Goal: Find specific page/section: Find specific page/section

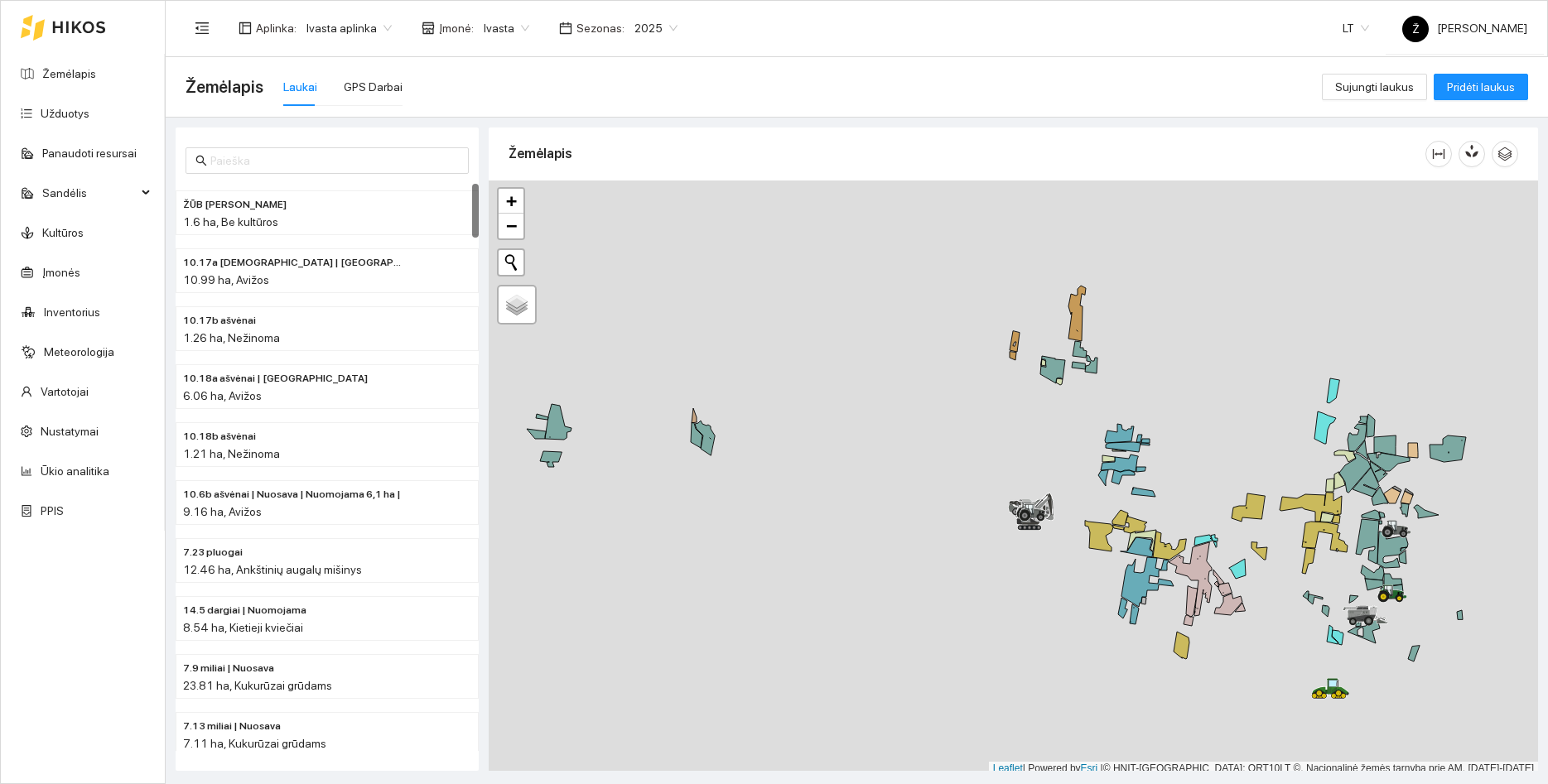
drag, startPoint x: 1328, startPoint y: 461, endPoint x: 1150, endPoint y: 392, distance: 190.9
click at [1150, 392] on div at bounding box center [1013, 478] width 1049 height 595
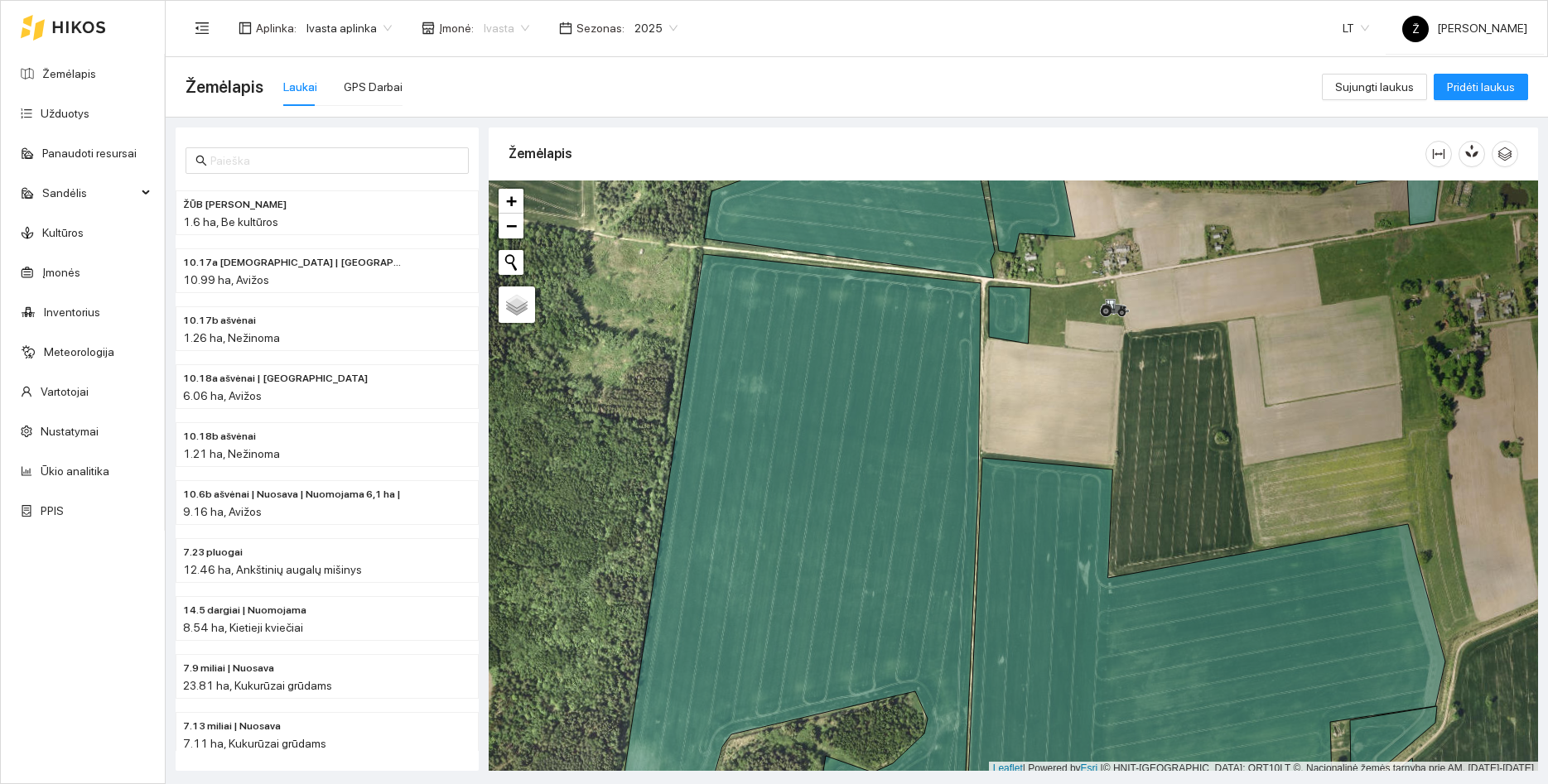
click at [490, 30] on span "Ivasta" at bounding box center [506, 27] width 45 height 25
click at [346, 27] on span "Ivasta aplinka" at bounding box center [349, 27] width 86 height 25
click at [349, 62] on div "BP visos įmonės" at bounding box center [348, 60] width 87 height 18
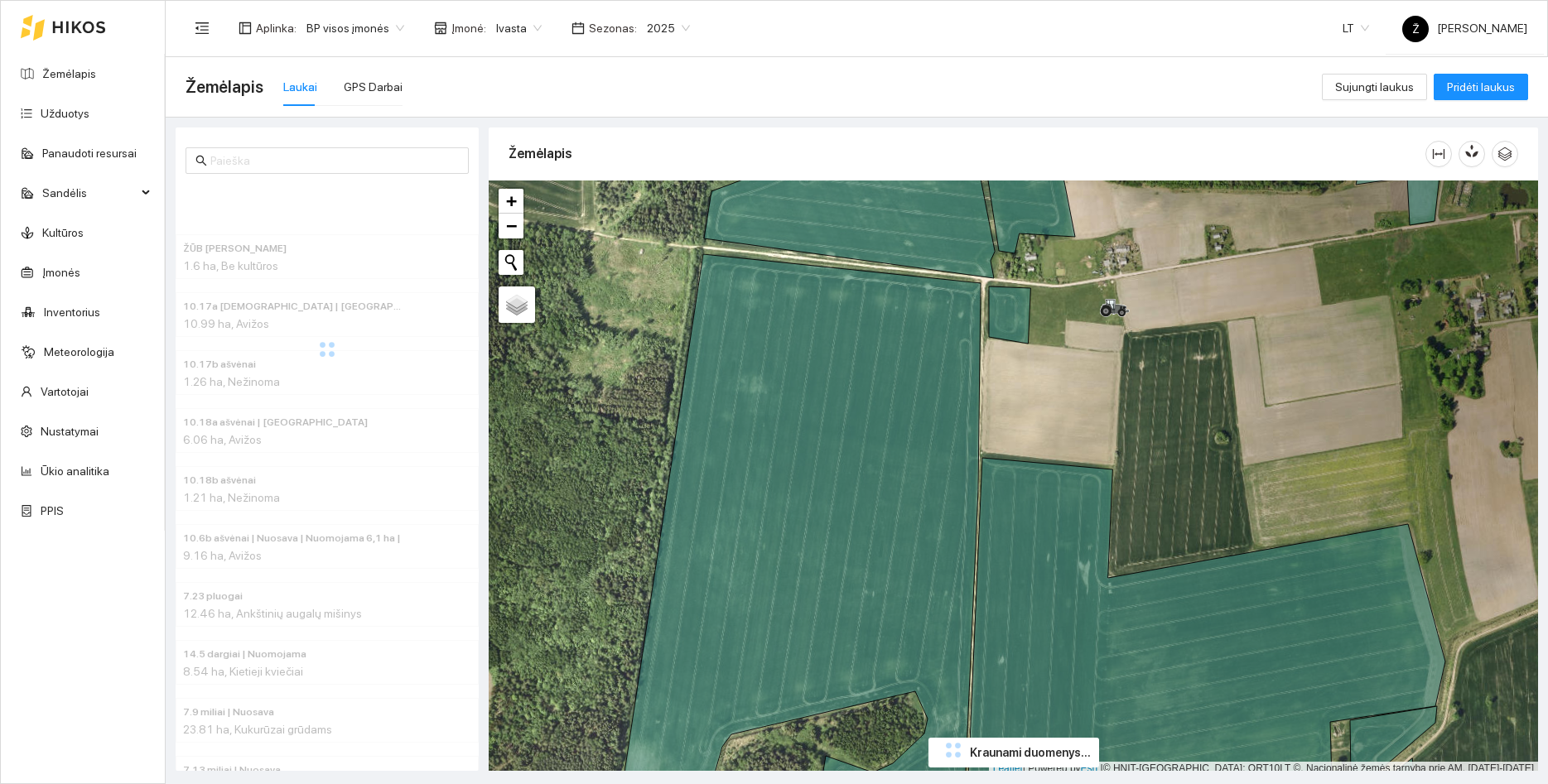
click at [523, 27] on span "Ivasta" at bounding box center [519, 27] width 45 height 25
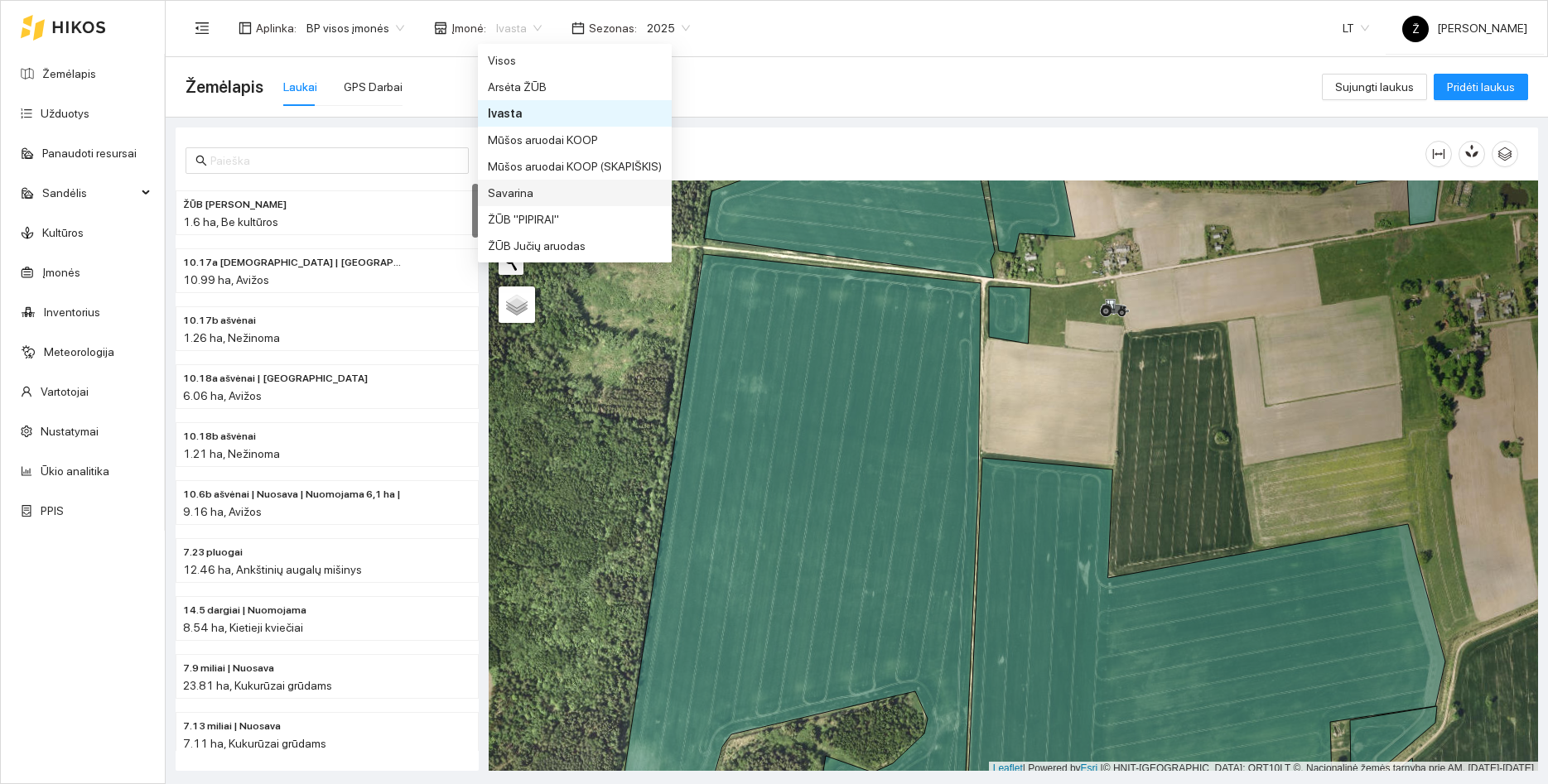
click at [521, 189] on div "Savarina" at bounding box center [574, 192] width 174 height 18
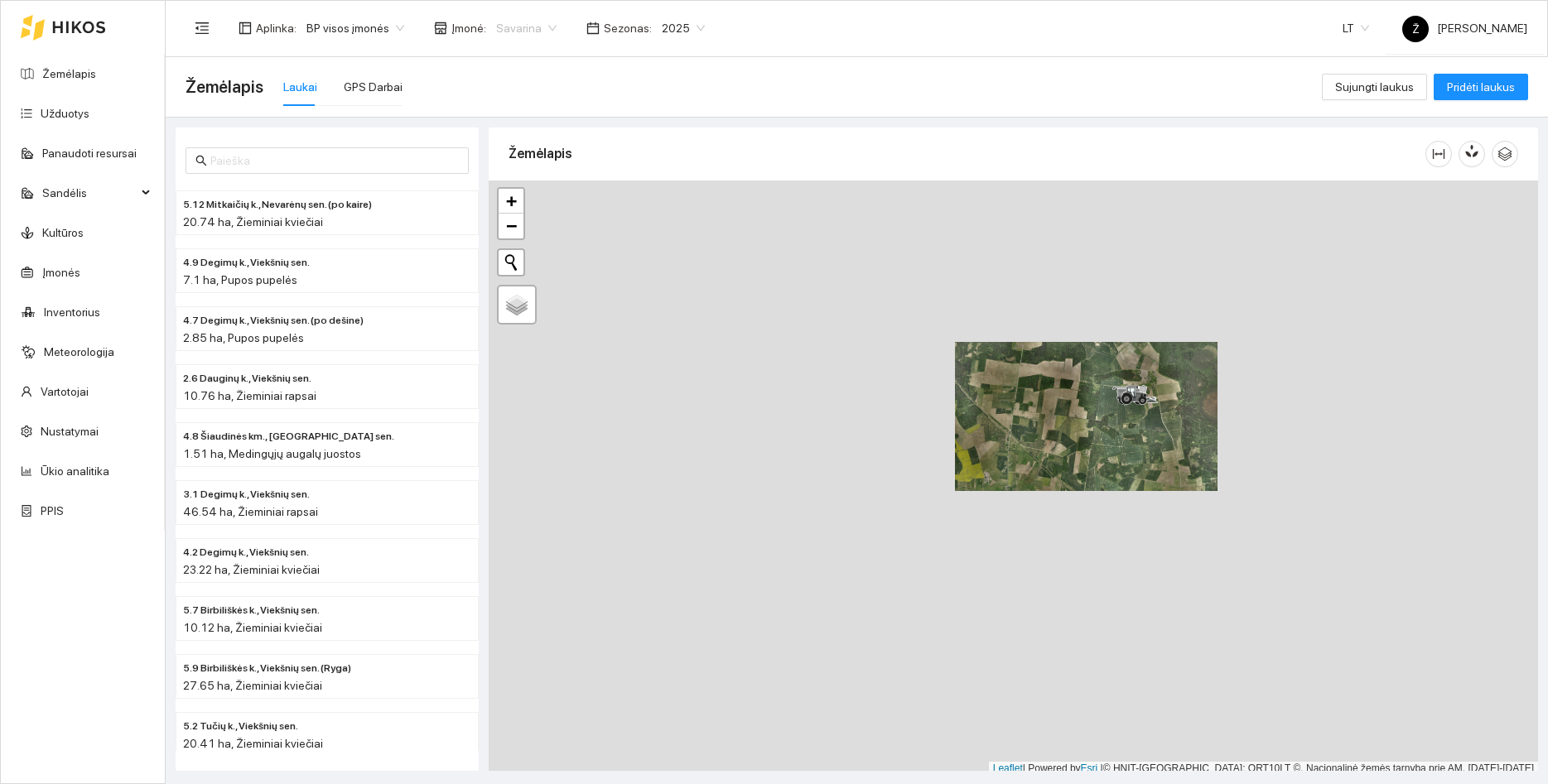
click at [525, 33] on span "Savarina" at bounding box center [526, 27] width 61 height 25
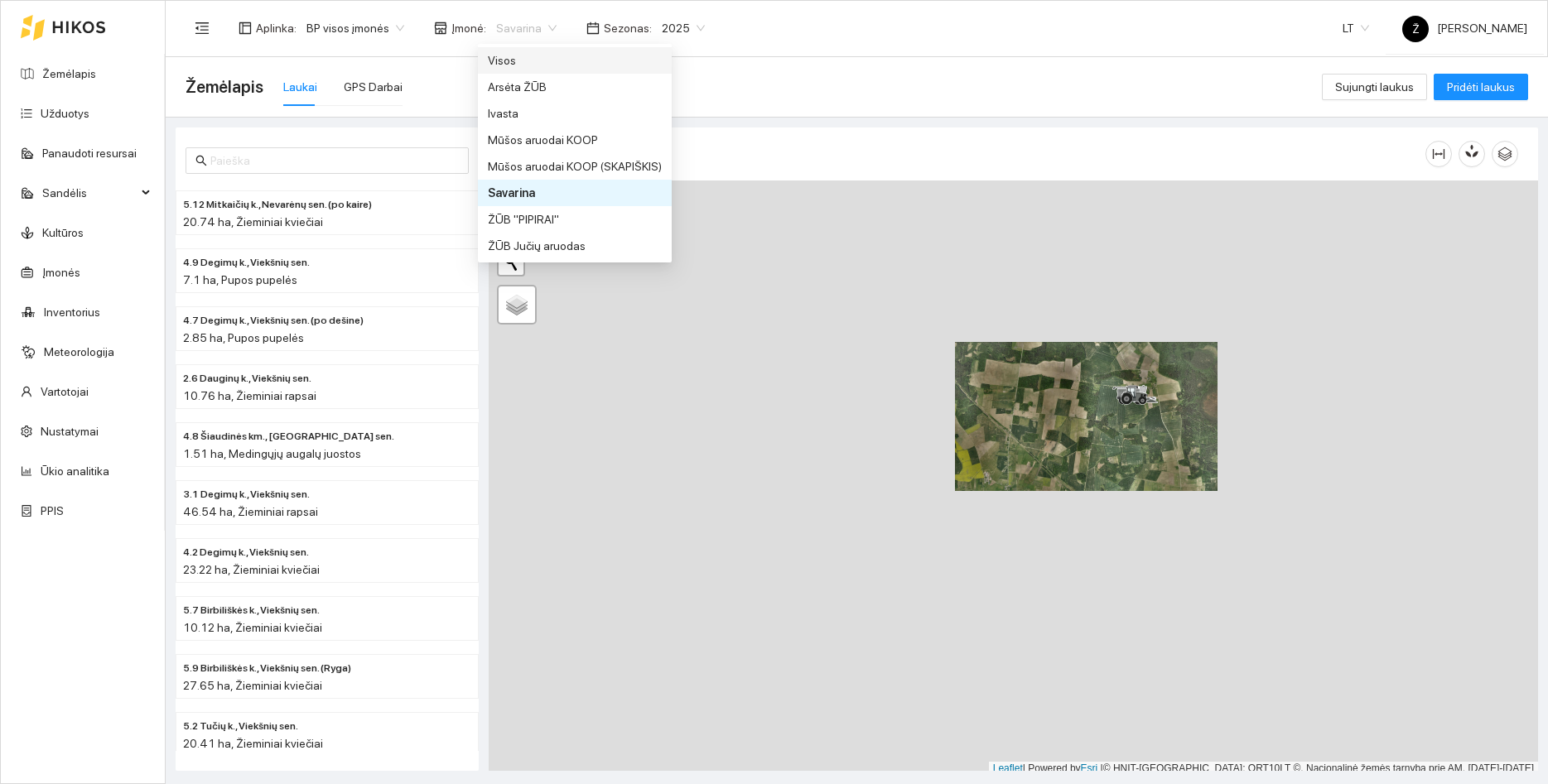
click at [519, 55] on div "Visos" at bounding box center [574, 60] width 174 height 18
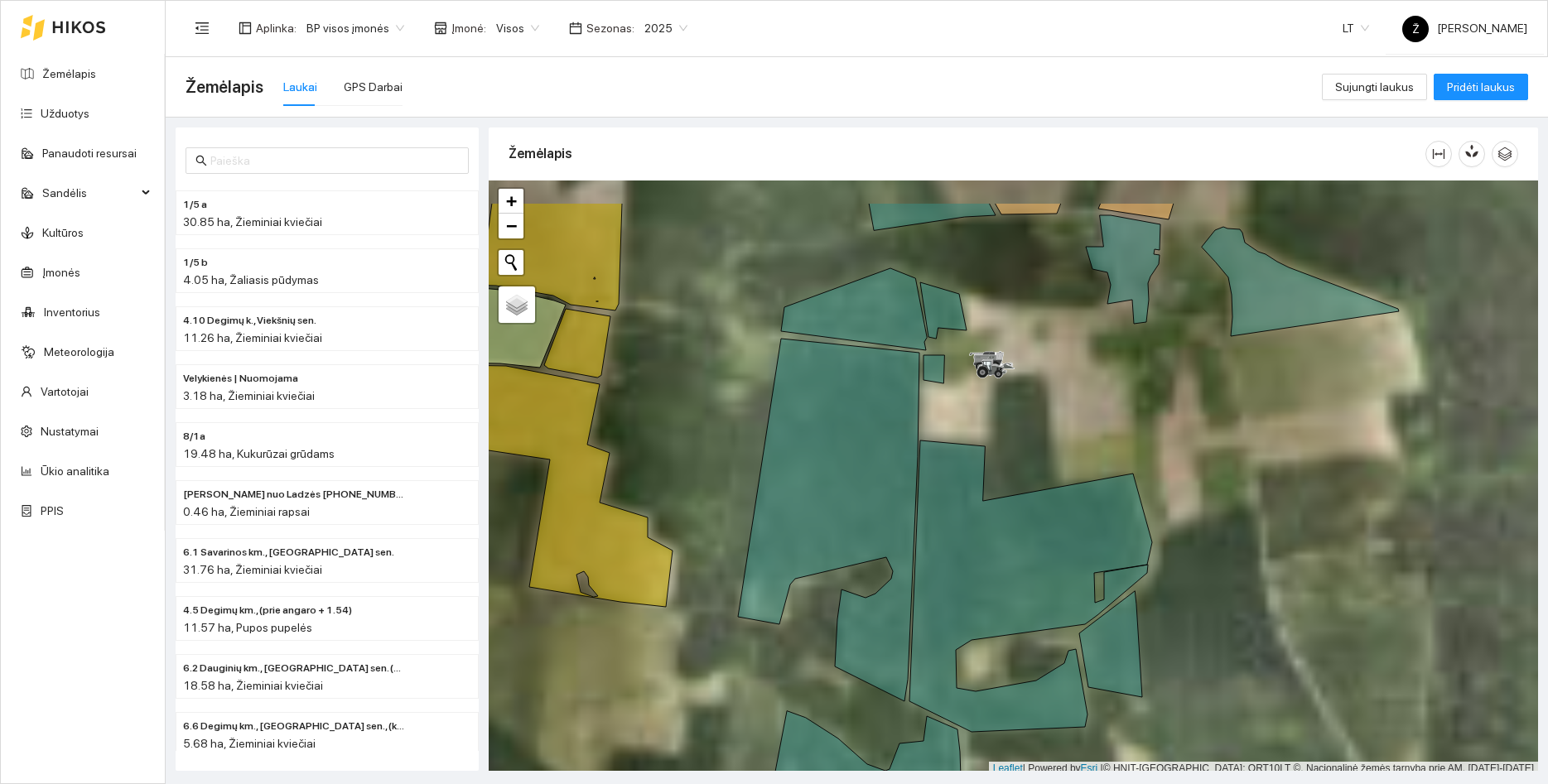
drag, startPoint x: 1006, startPoint y: 322, endPoint x: 1034, endPoint y: 411, distance: 93.3
click at [1035, 413] on div at bounding box center [1013, 478] width 1049 height 595
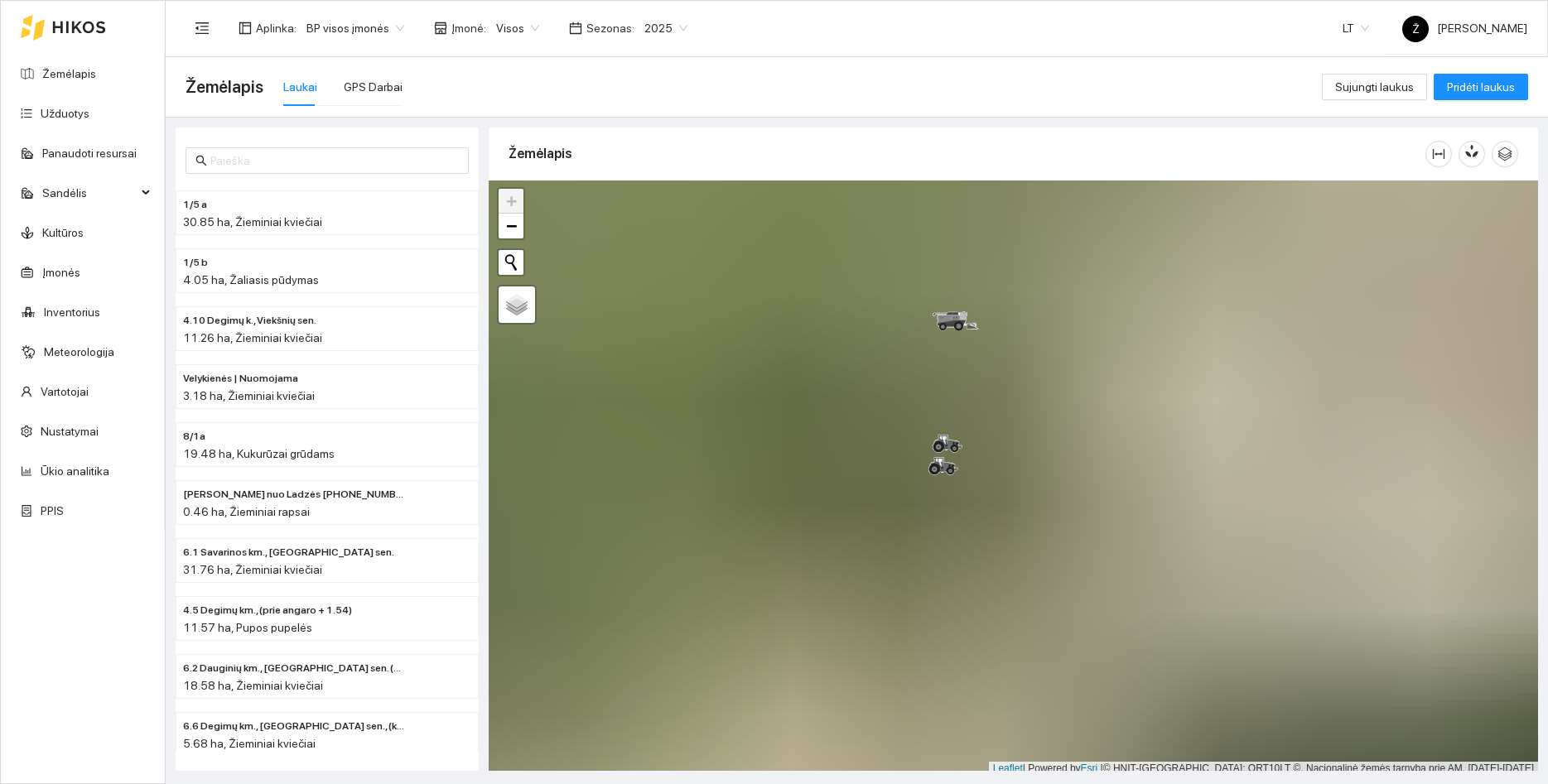
drag, startPoint x: 959, startPoint y: 299, endPoint x: 987, endPoint y: 423, distance: 127.1
click at [987, 423] on div at bounding box center [1013, 478] width 1049 height 595
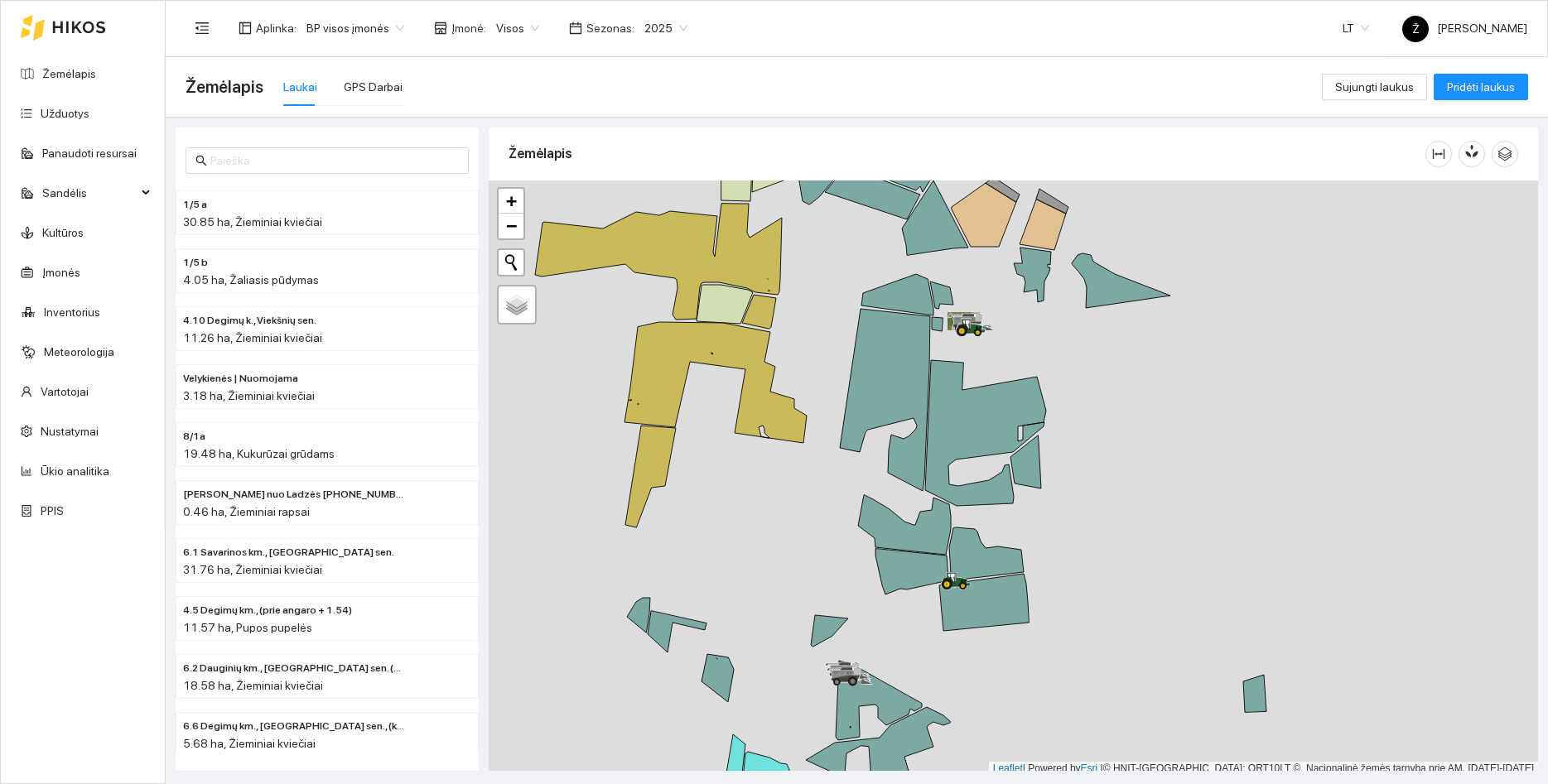
drag, startPoint x: 987, startPoint y: 457, endPoint x: 998, endPoint y: 306, distance: 151.4
click at [997, 307] on div at bounding box center [1013, 478] width 1049 height 595
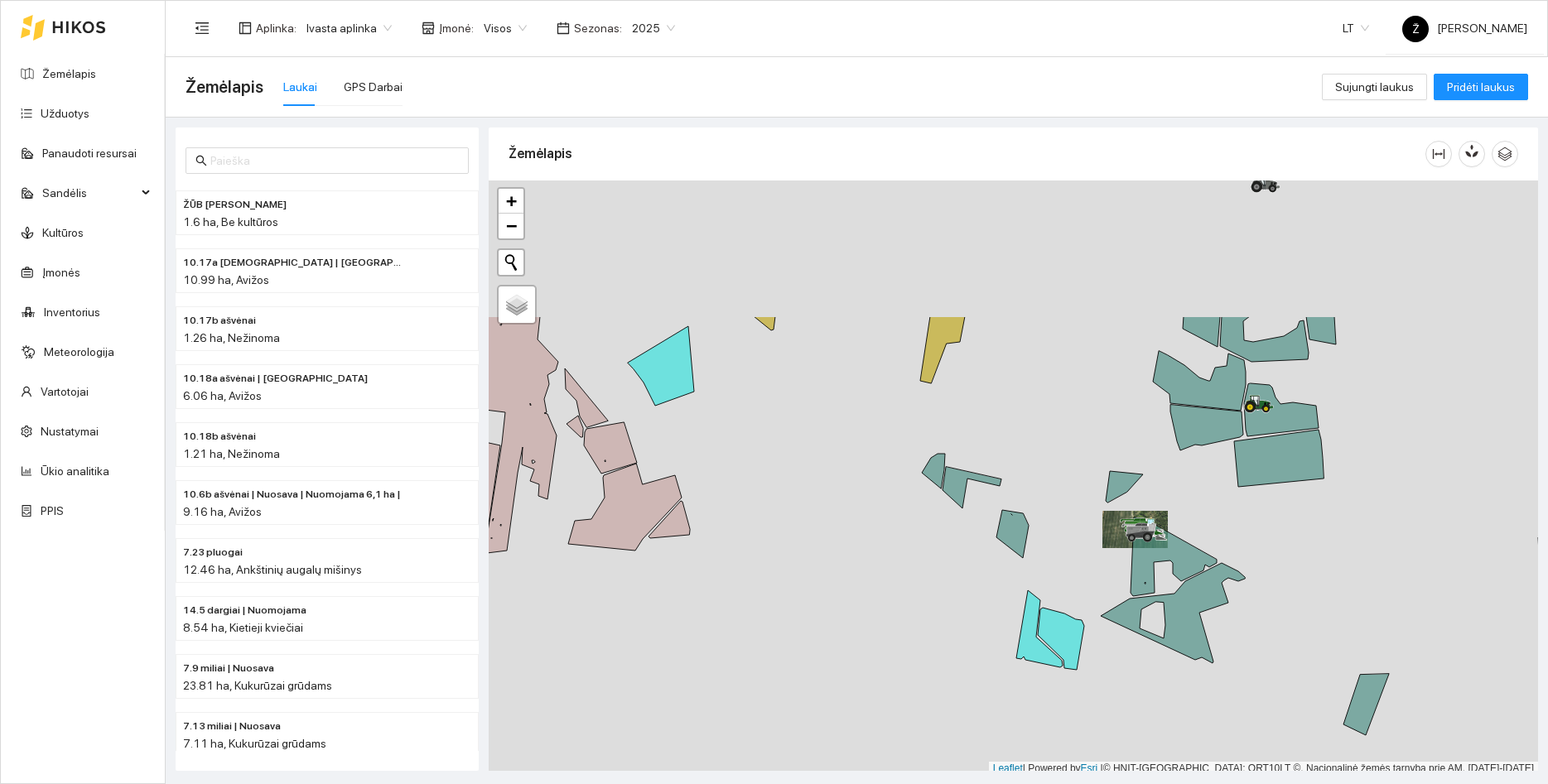
drag, startPoint x: 1268, startPoint y: 312, endPoint x: 1203, endPoint y: 494, distance: 193.3
click at [1203, 494] on div at bounding box center [1013, 478] width 1049 height 595
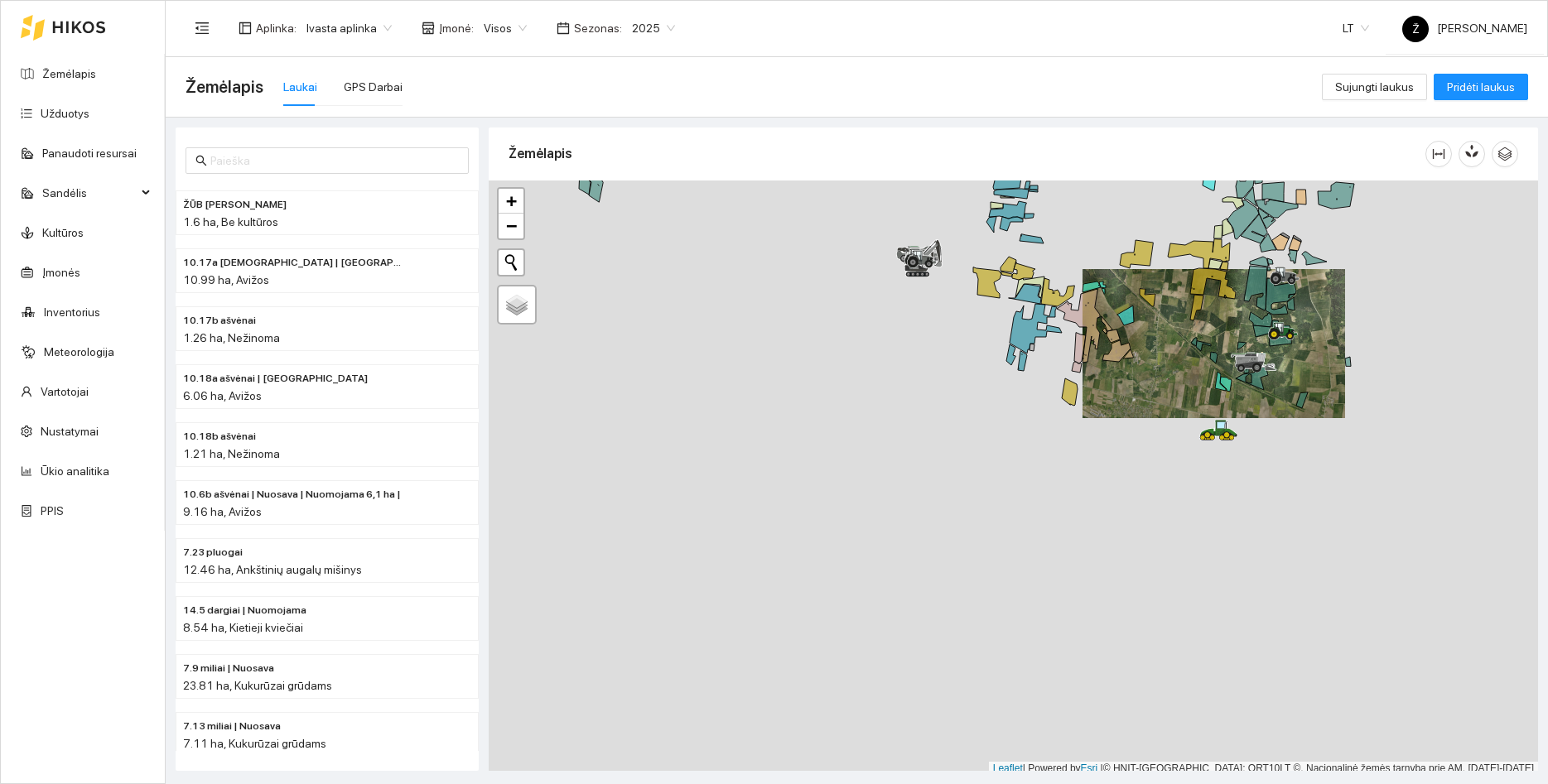
drag, startPoint x: 1208, startPoint y: 527, endPoint x: 1226, endPoint y: 447, distance: 82.0
click at [1226, 448] on div at bounding box center [1013, 478] width 1049 height 595
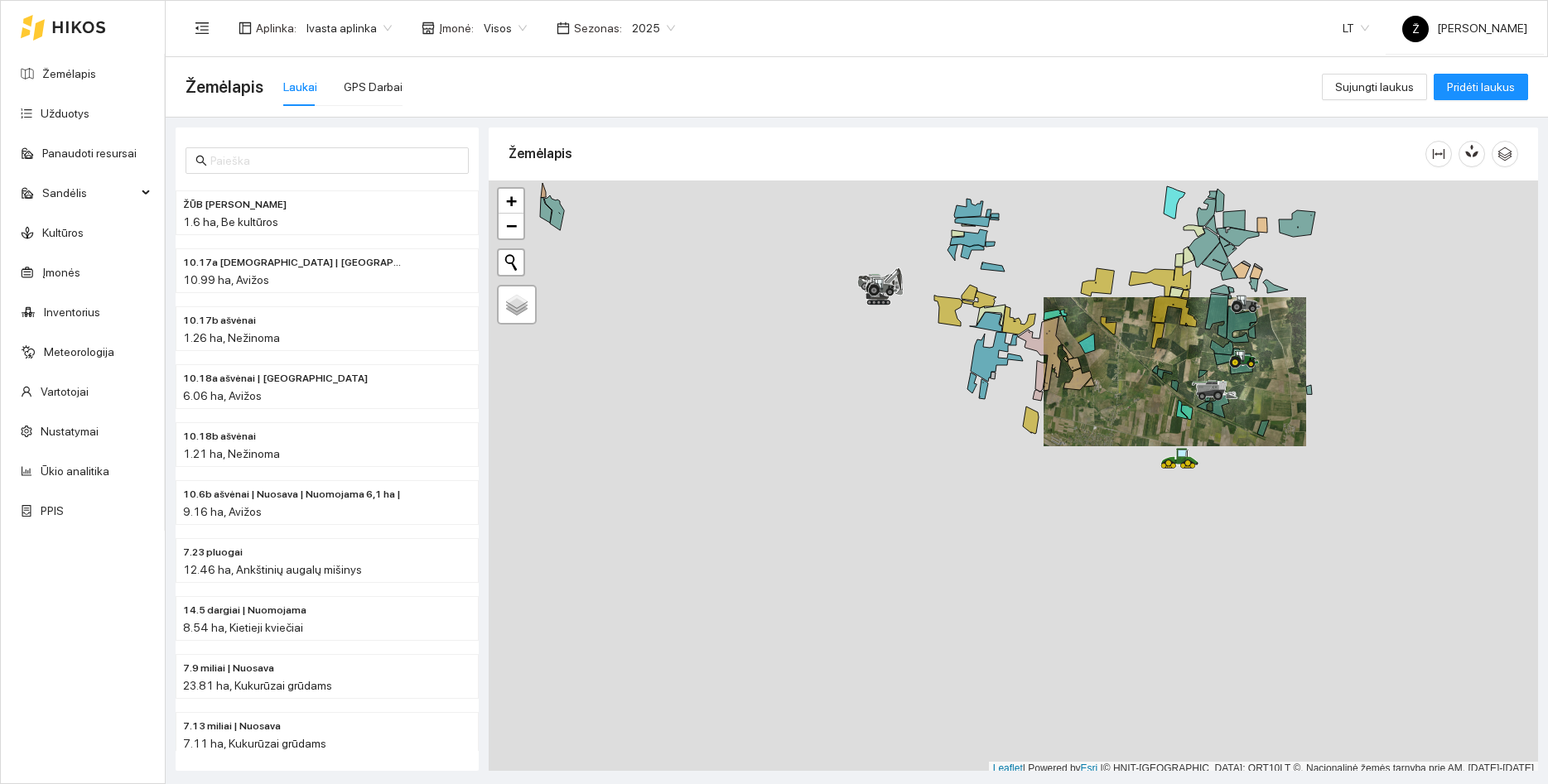
drag, startPoint x: 1255, startPoint y: 281, endPoint x: 1239, endPoint y: 286, distance: 16.8
click at [1239, 285] on div at bounding box center [1013, 478] width 1049 height 595
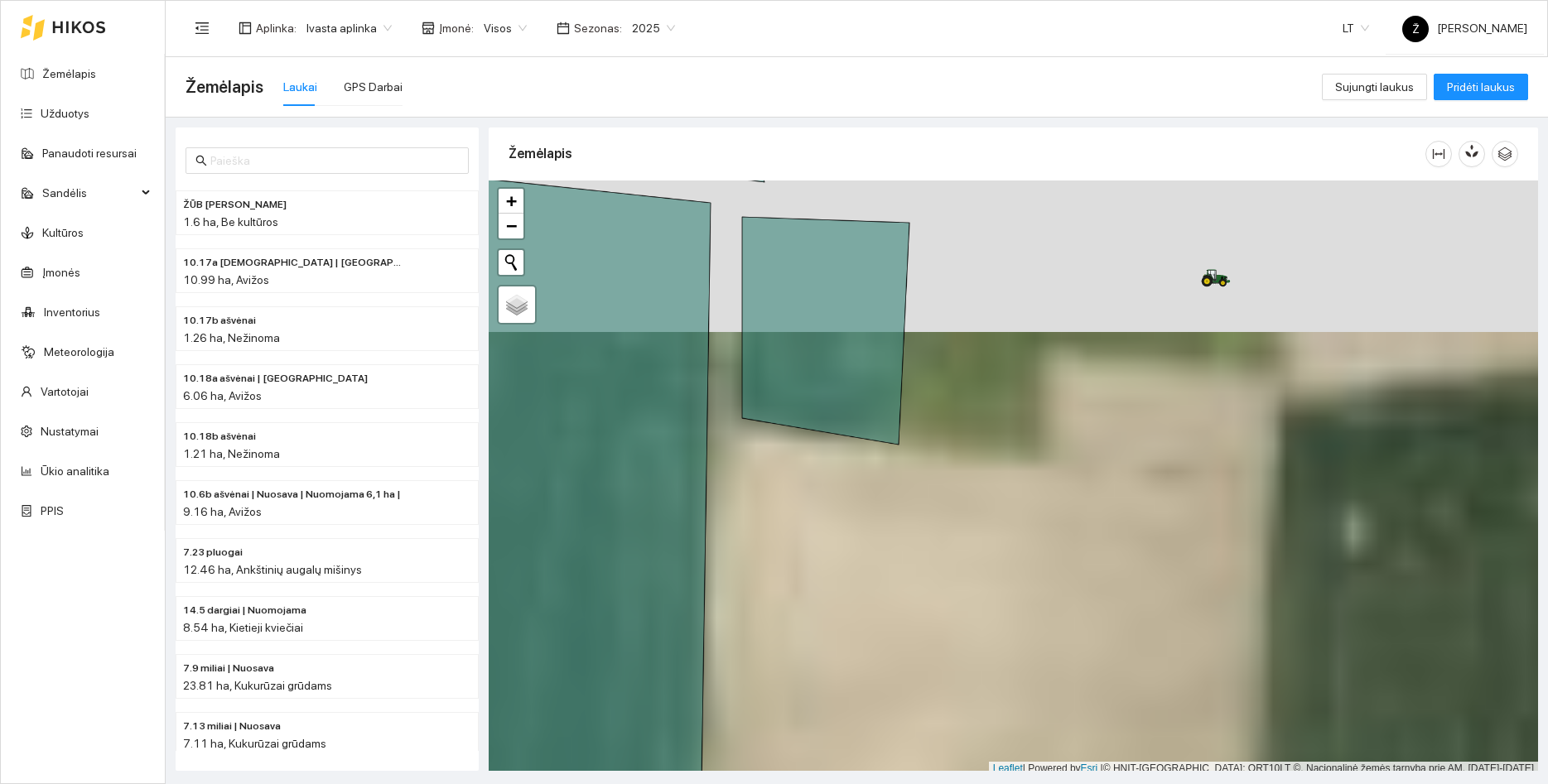
drag, startPoint x: 1223, startPoint y: 290, endPoint x: 1209, endPoint y: 357, distance: 68.4
click at [1209, 356] on div at bounding box center [1013, 478] width 1049 height 595
